Goal: Check status: Check status

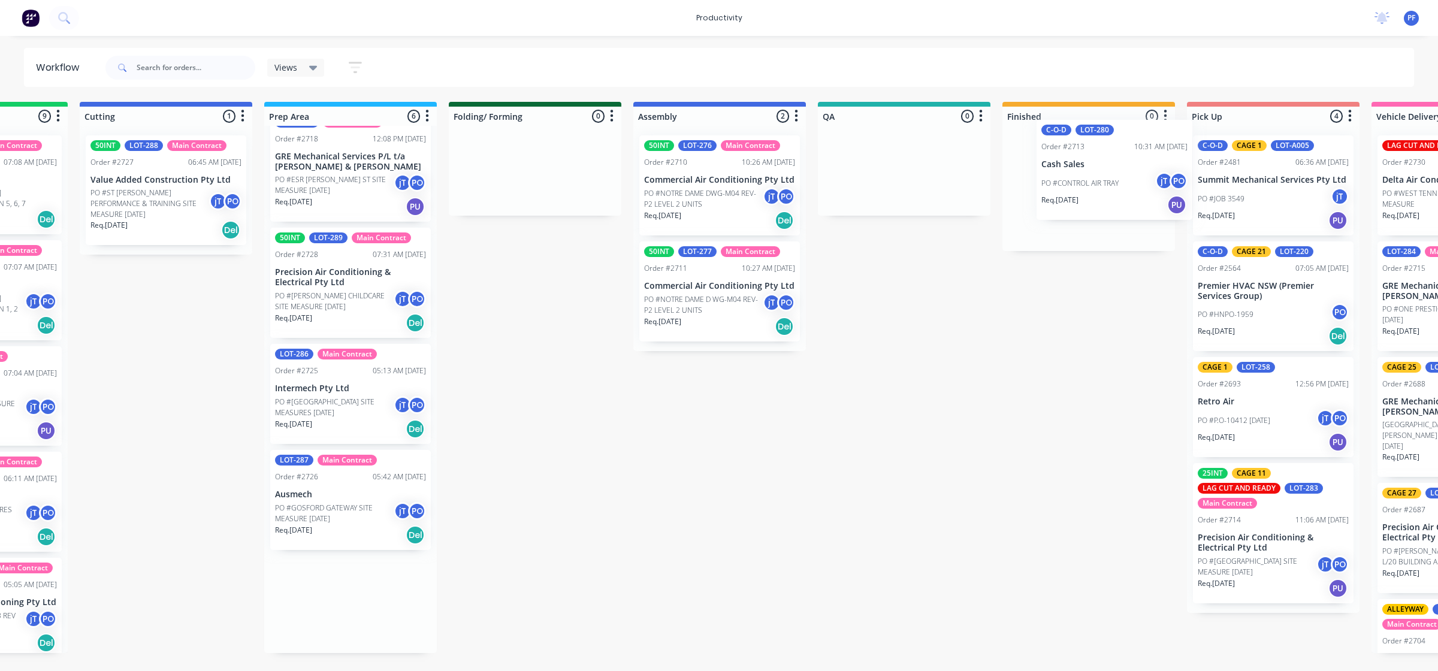
scroll to position [0, 321]
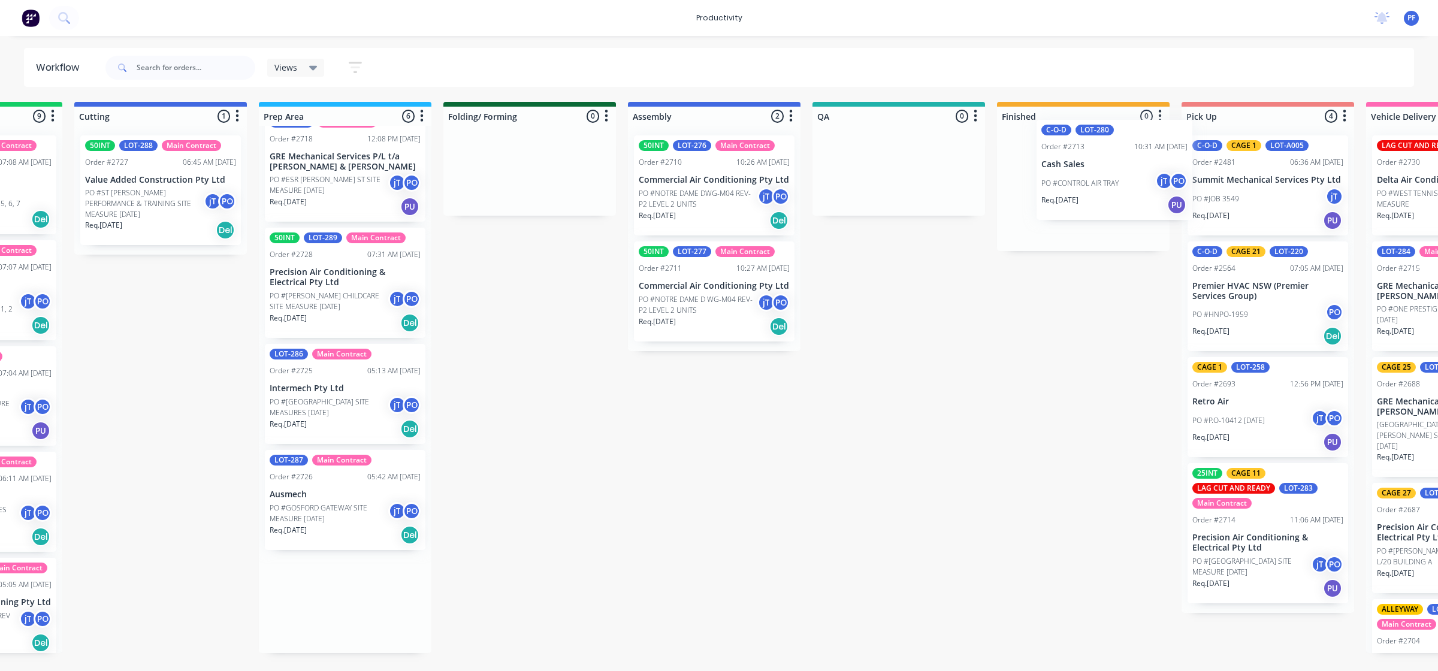
drag, startPoint x: 670, startPoint y: 417, endPoint x: 1130, endPoint y: 188, distance: 513.8
click at [1130, 189] on div "Submitted 32 Order #240 06:57 AM [DATE] Retro Air PO #Freshwater Apts PO Req. […" at bounding box center [843, 377] width 2346 height 551
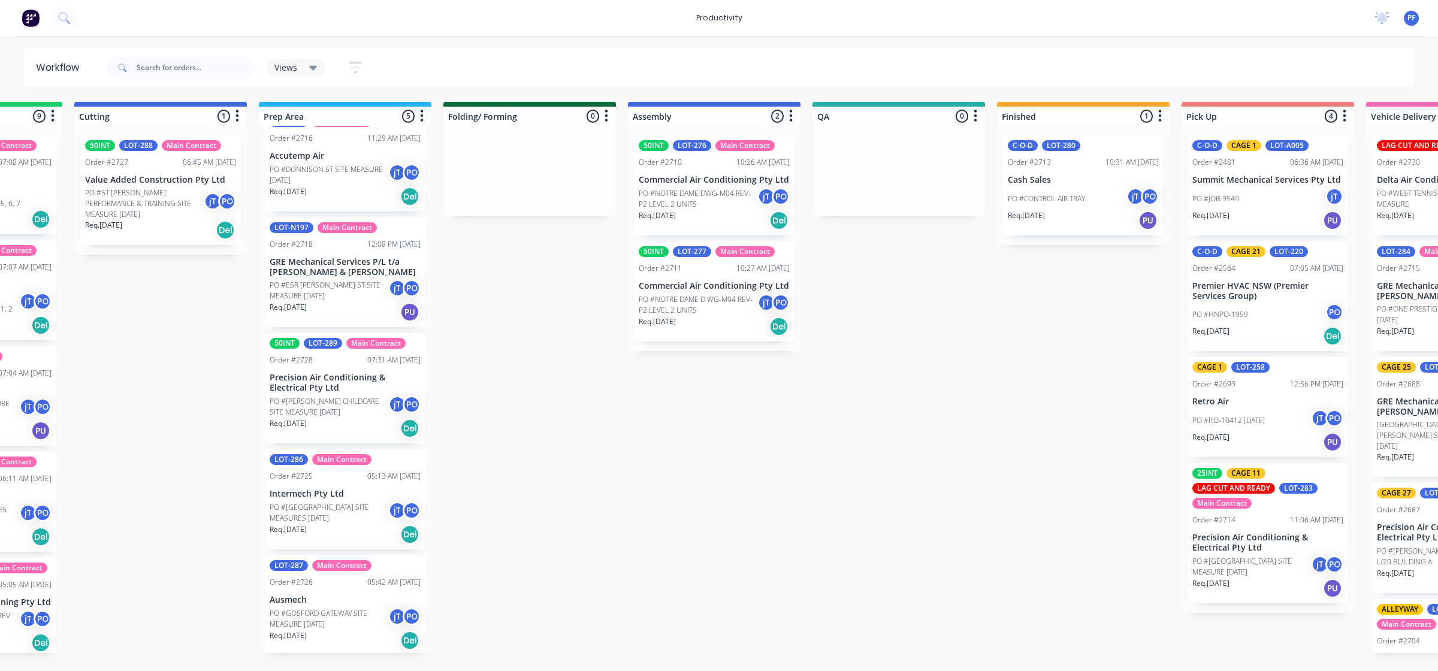
click at [1094, 183] on p "Cash Sales" at bounding box center [1083, 180] width 151 height 10
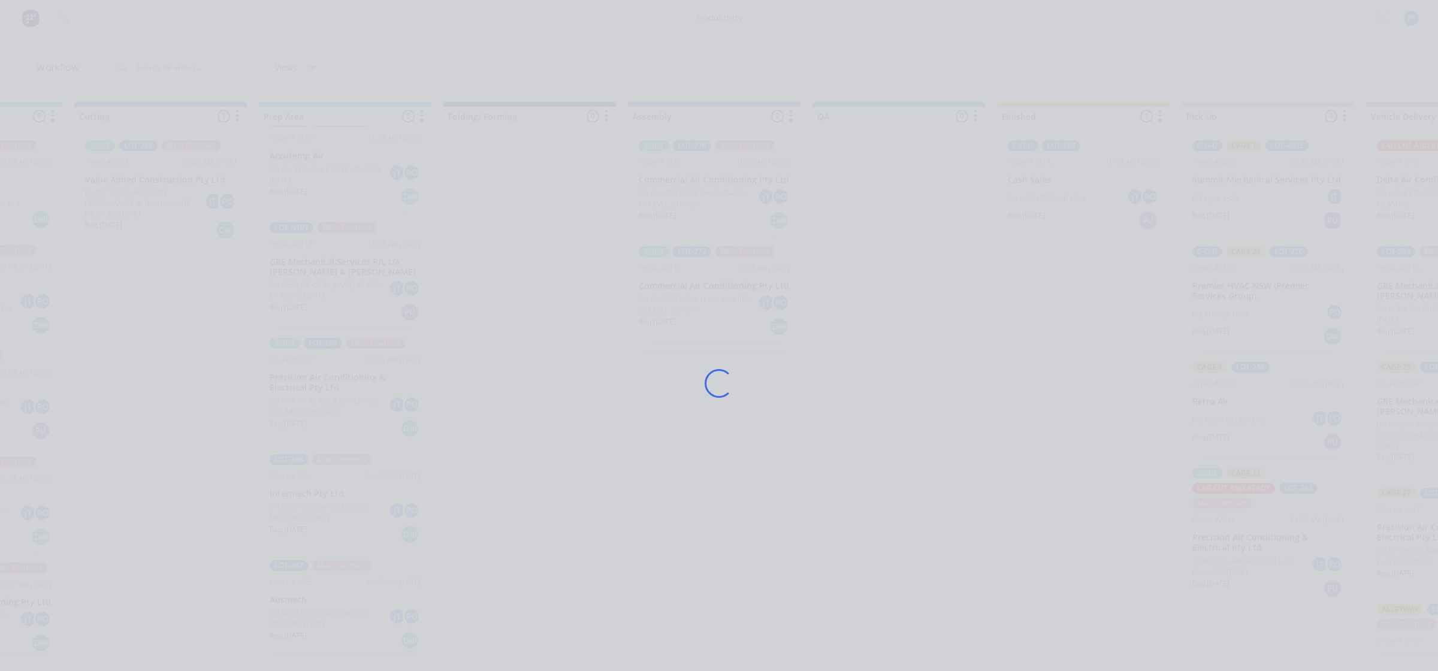
scroll to position [24, 0]
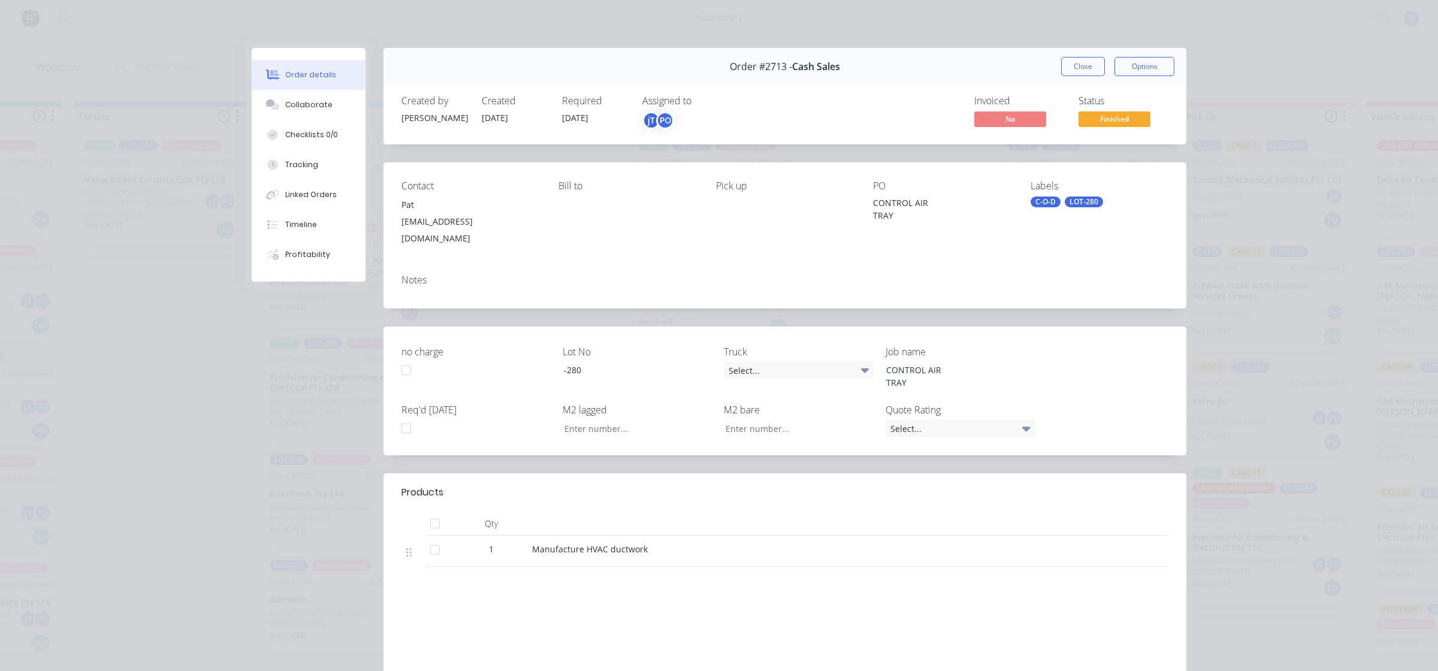
click at [1040, 199] on div "C-O-D" at bounding box center [1046, 202] width 30 height 11
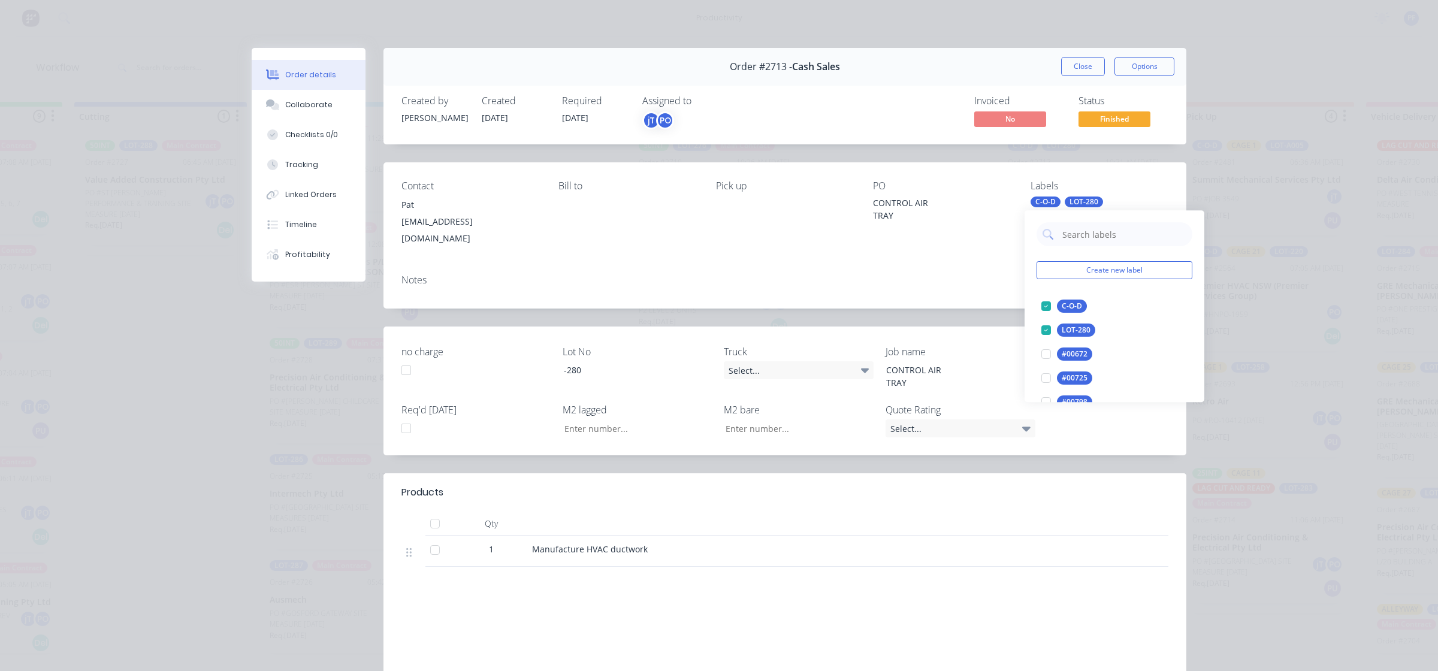
click at [1080, 235] on input "text" at bounding box center [1123, 234] width 125 height 24
type input "cage 21"
drag, startPoint x: 1043, startPoint y: 306, endPoint x: 1026, endPoint y: 303, distance: 17.5
click at [1043, 306] on div at bounding box center [1046, 306] width 24 height 24
drag, startPoint x: 934, startPoint y: 283, endPoint x: 942, endPoint y: 258, distance: 26.5
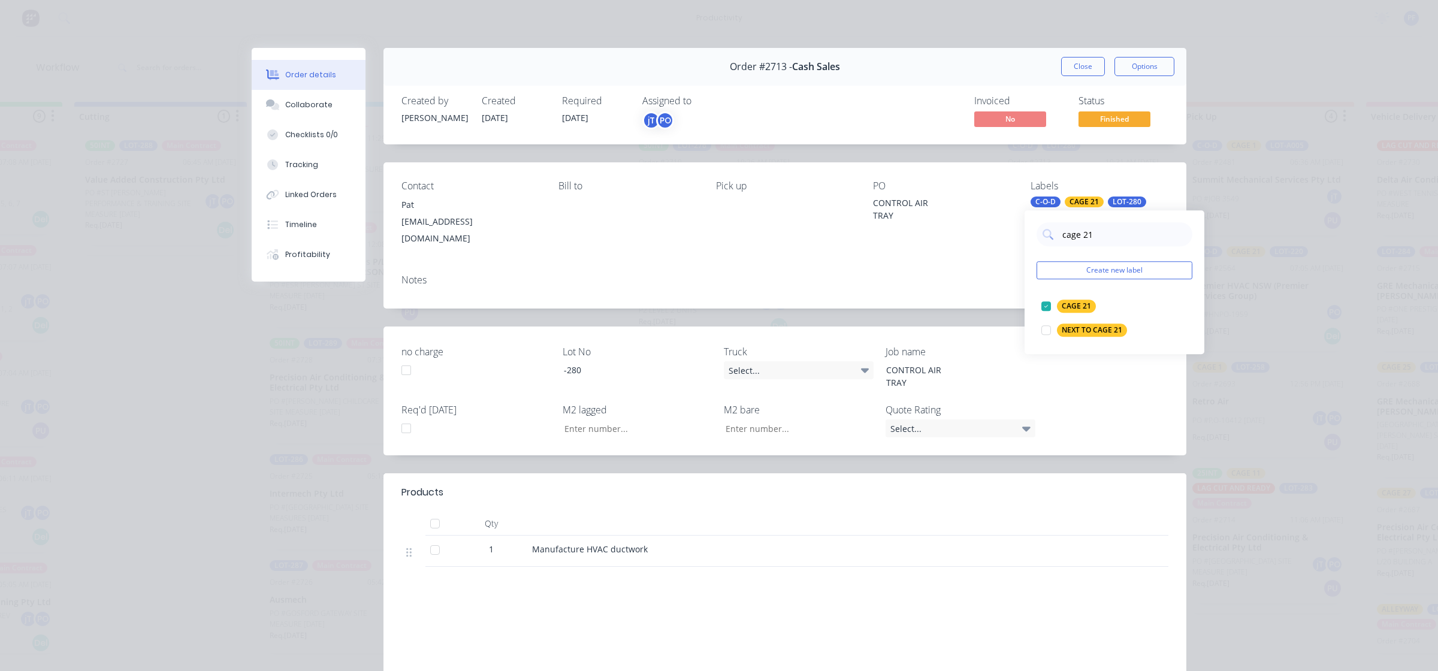
click at [934, 280] on div "Notes" at bounding box center [785, 287] width 803 height 44
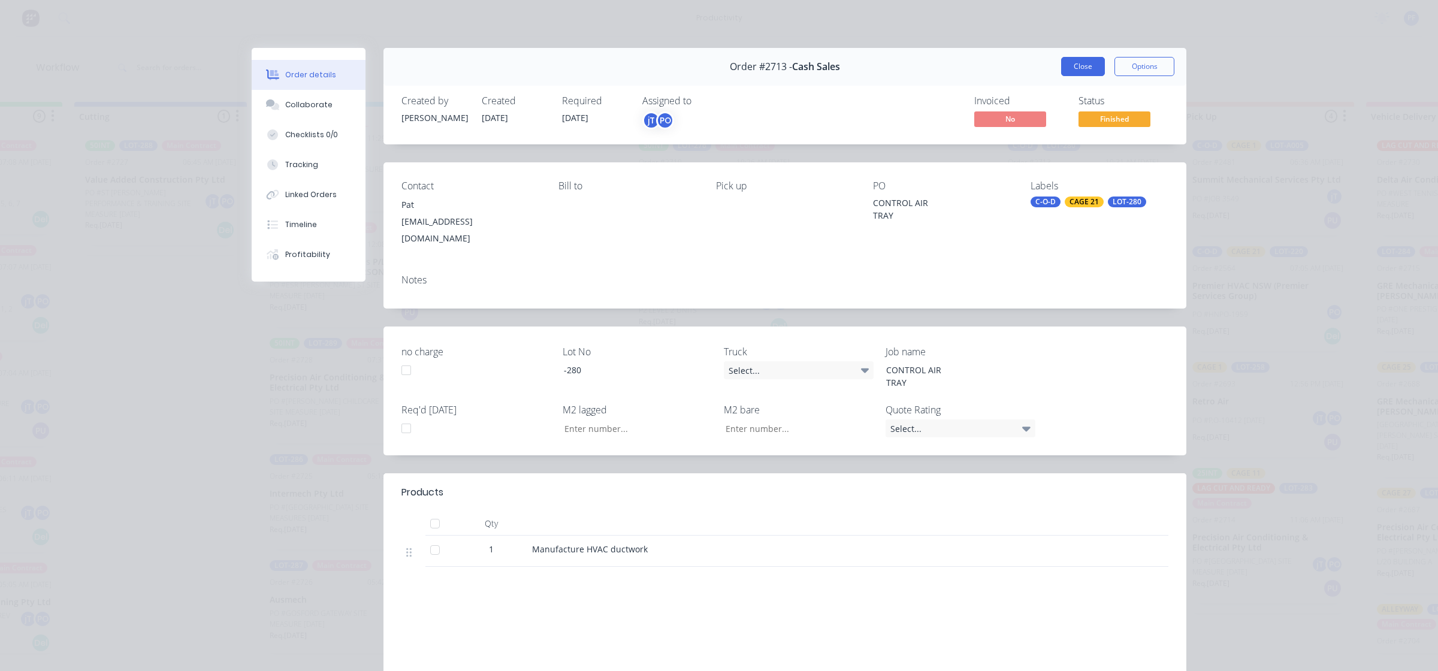
click at [1074, 70] on button "Close" at bounding box center [1083, 66] width 44 height 19
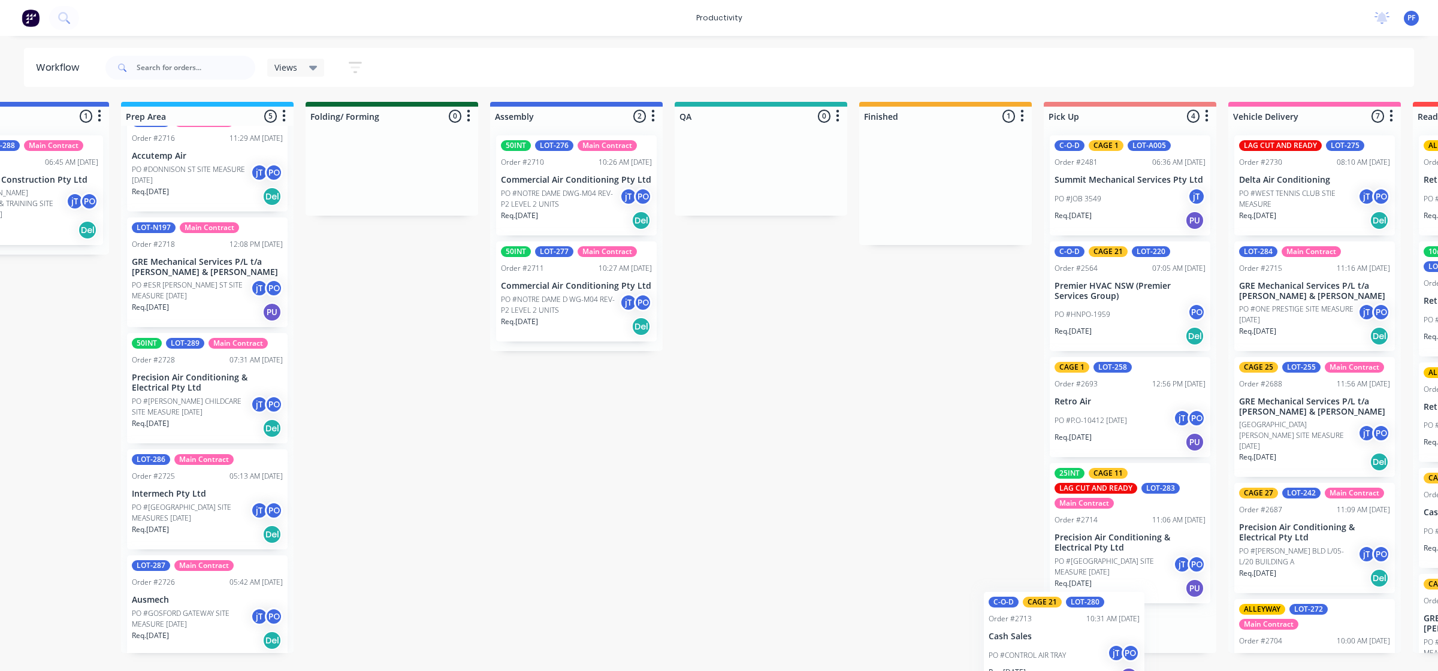
scroll to position [54, 0]
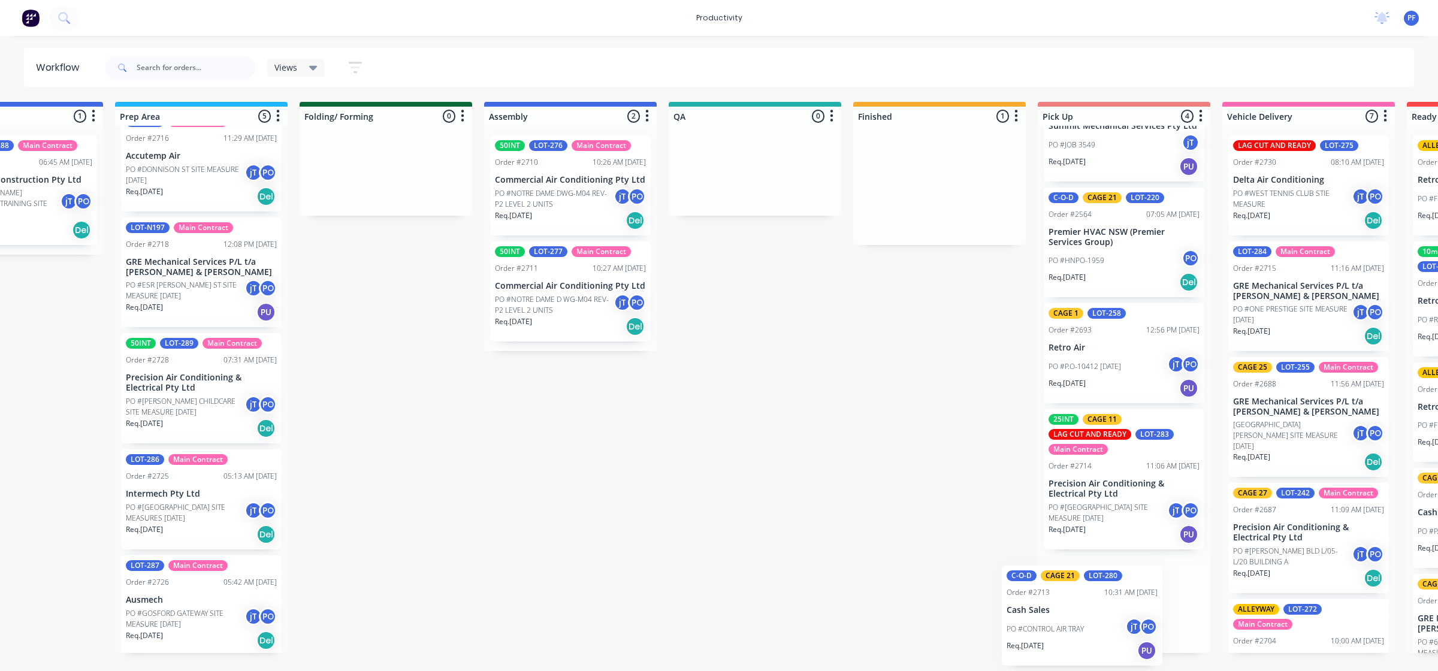
drag, startPoint x: 1061, startPoint y: 192, endPoint x: 1068, endPoint y: 622, distance: 430.3
click at [1068, 622] on div "Submitted 32 Order #240 06:57 AM [DATE] Retro Air PO #Freshwater Apts PO Req. […" at bounding box center [700, 377] width 2346 height 551
